Goal: Browse casually: Explore the website without a specific task or goal

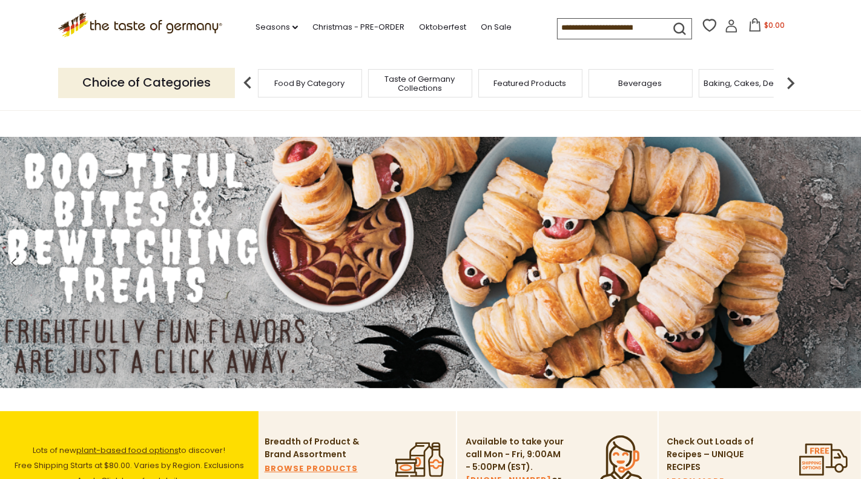
click at [851, 259] on span at bounding box center [846, 265] width 28 height 39
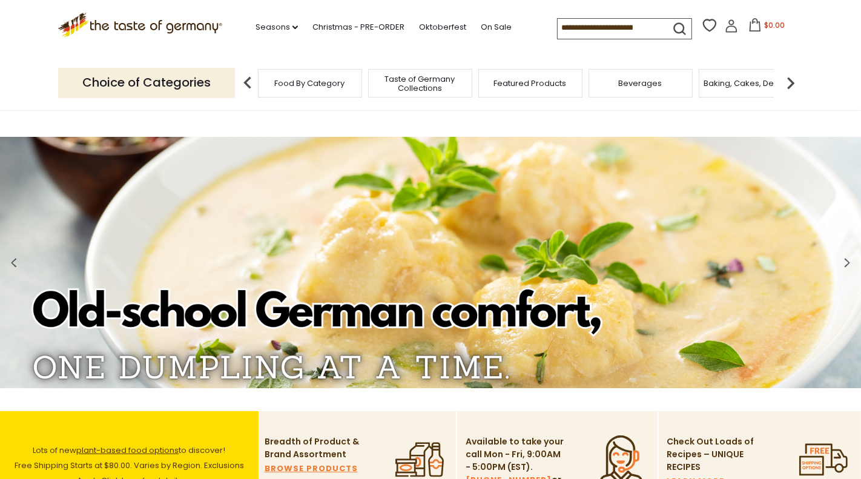
click at [851, 260] on span at bounding box center [846, 265] width 28 height 39
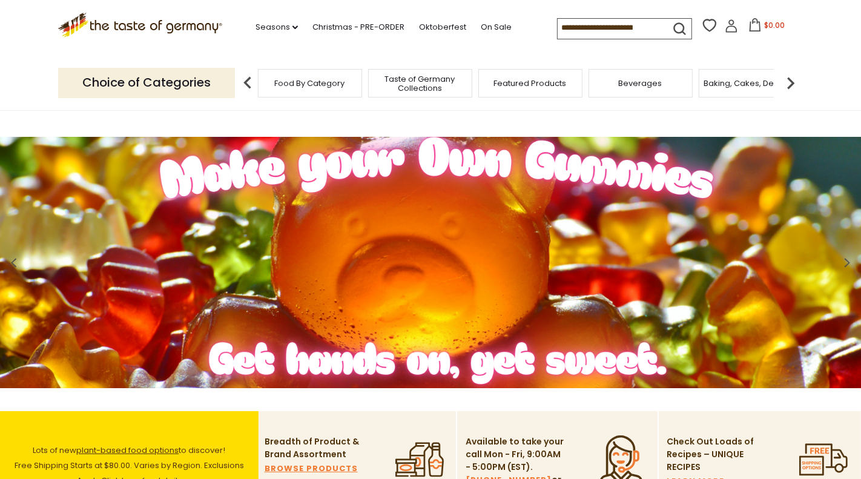
click at [851, 260] on span at bounding box center [846, 265] width 28 height 39
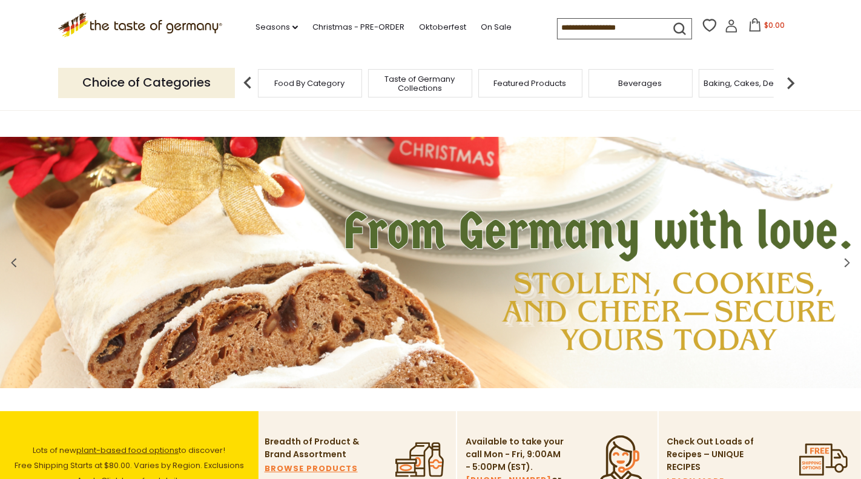
click at [851, 260] on span at bounding box center [846, 265] width 28 height 39
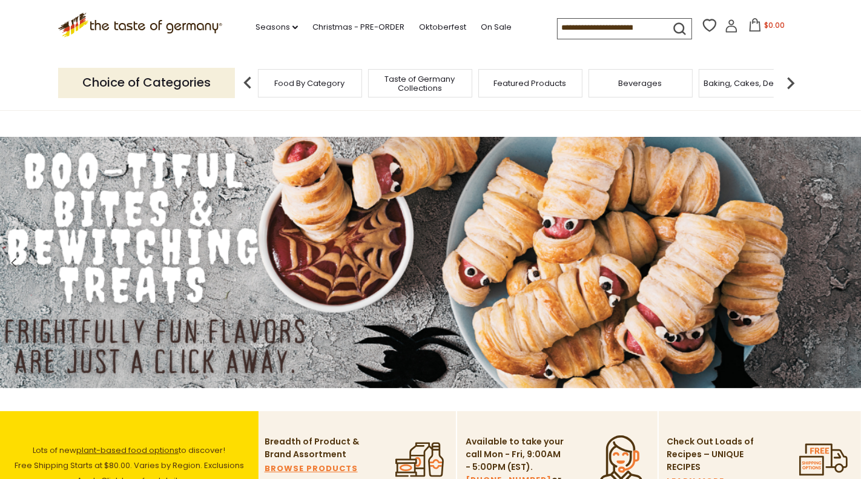
click at [851, 260] on span at bounding box center [846, 265] width 28 height 39
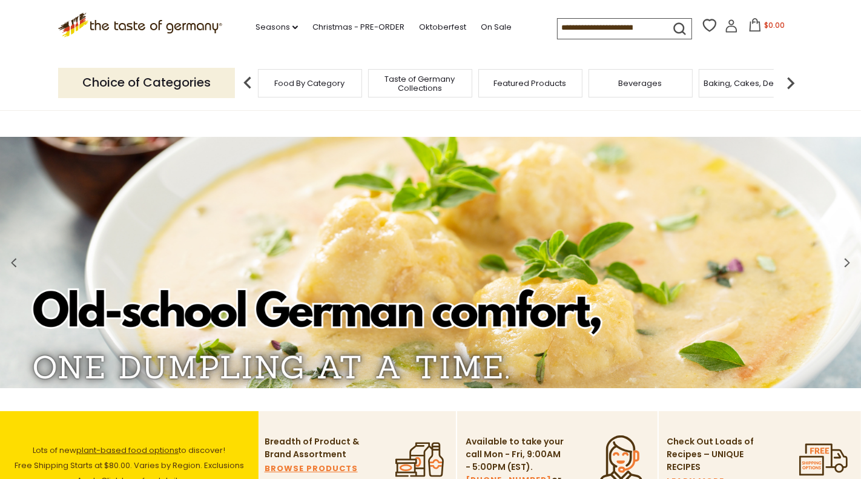
click at [851, 260] on span at bounding box center [846, 265] width 28 height 39
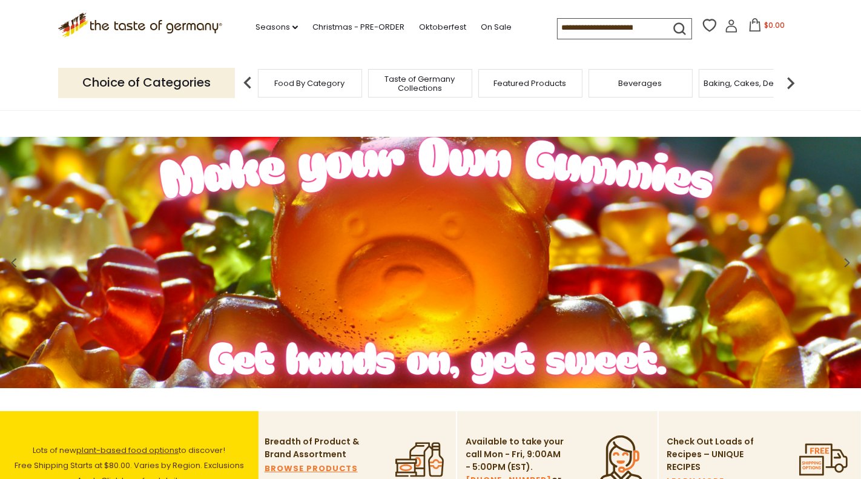
click at [851, 260] on span at bounding box center [846, 265] width 28 height 39
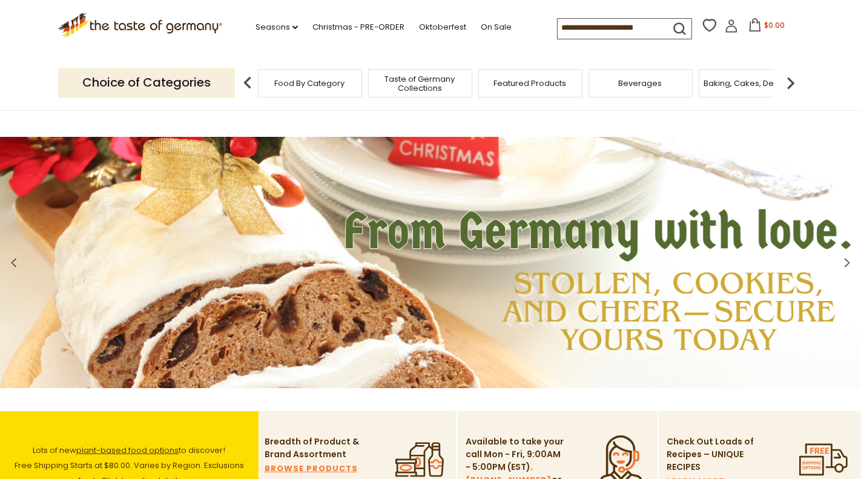
click at [851, 260] on span at bounding box center [846, 265] width 28 height 39
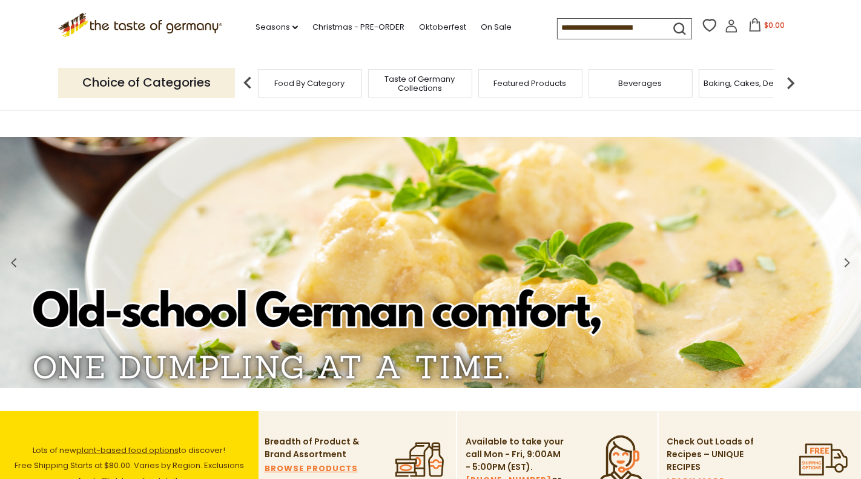
click at [13, 262] on icon at bounding box center [14, 262] width 9 height 15
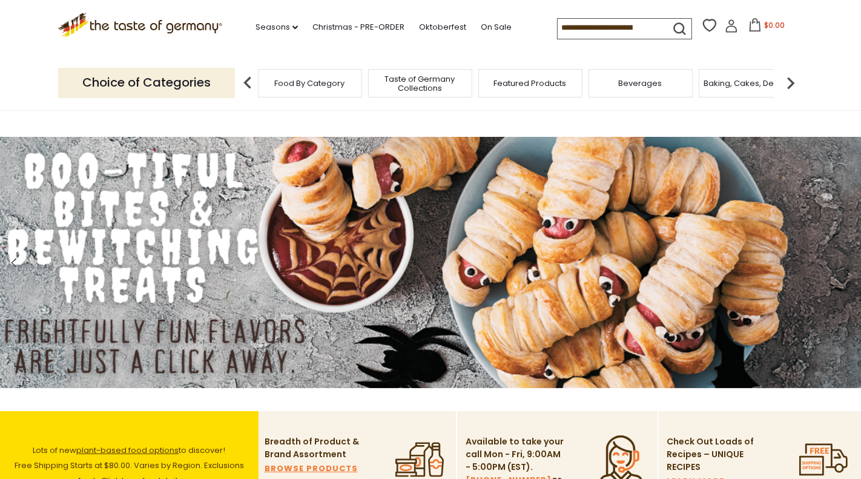
click at [853, 242] on img at bounding box center [430, 262] width 861 height 251
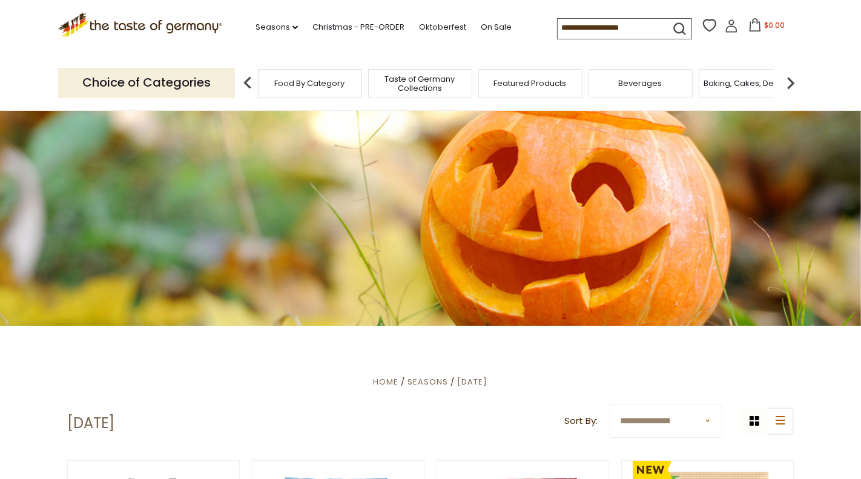
click at [841, 85] on header "Free Shipping Starts at $80.00. Varies by Region. Exclusions Apply. Click here …" at bounding box center [430, 55] width 861 height 111
click at [100, 30] on icon at bounding box center [140, 23] width 164 height 21
